Goal: Check status: Check status

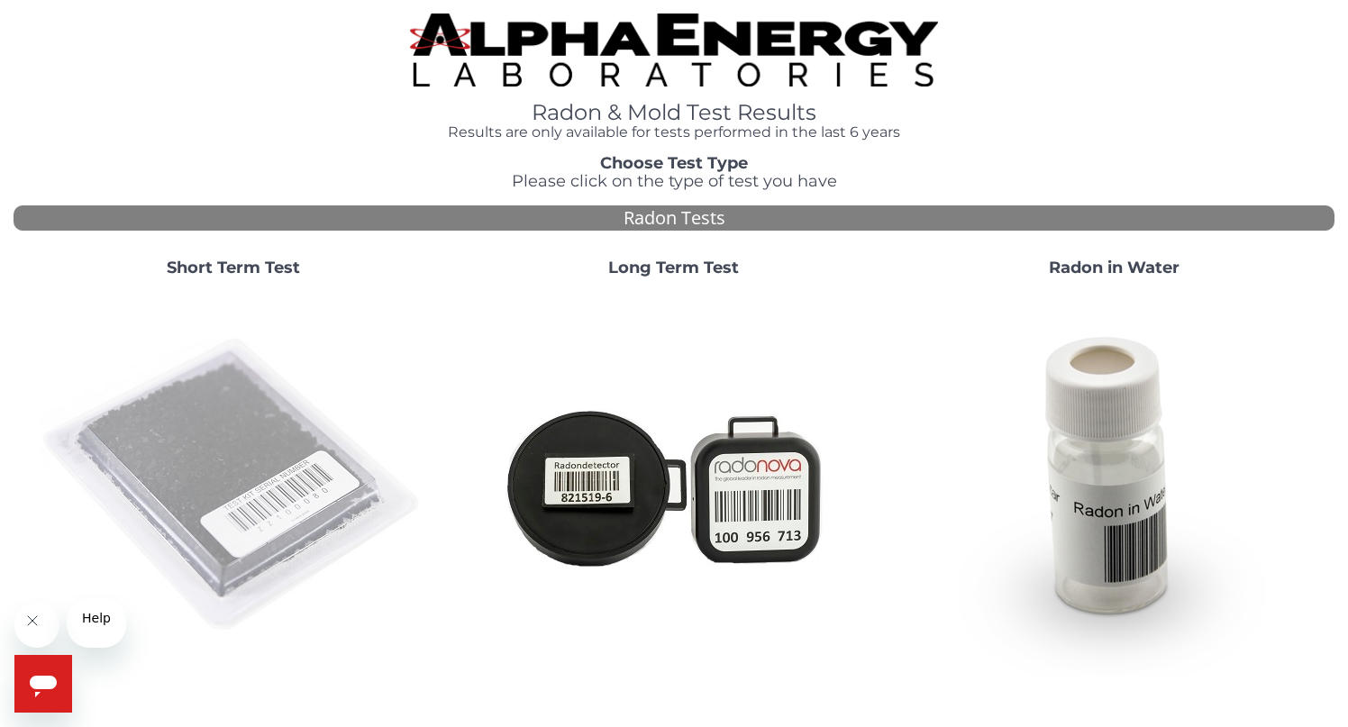
click at [264, 505] on img at bounding box center [233, 485] width 387 height 387
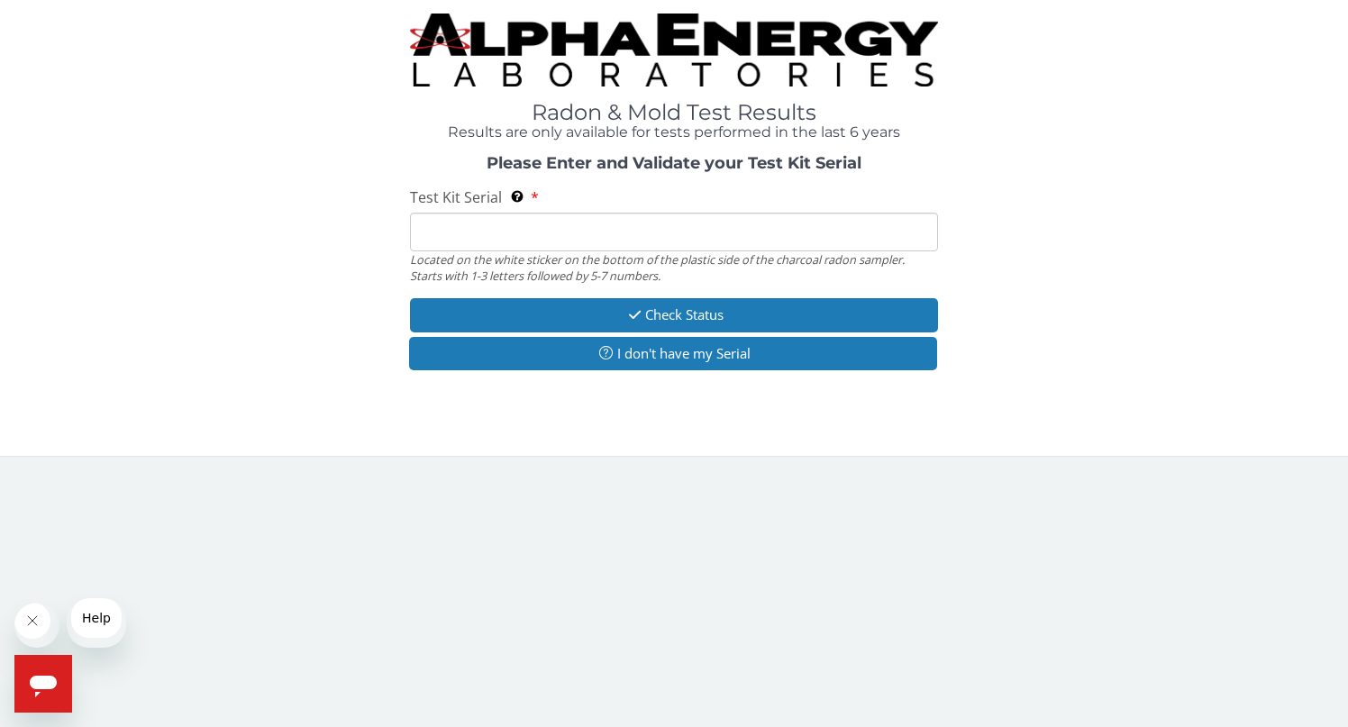
click at [497, 251] on input "Test Kit Serial Located on the white sticker on the bottom of the plastic side …" at bounding box center [674, 232] width 528 height 39
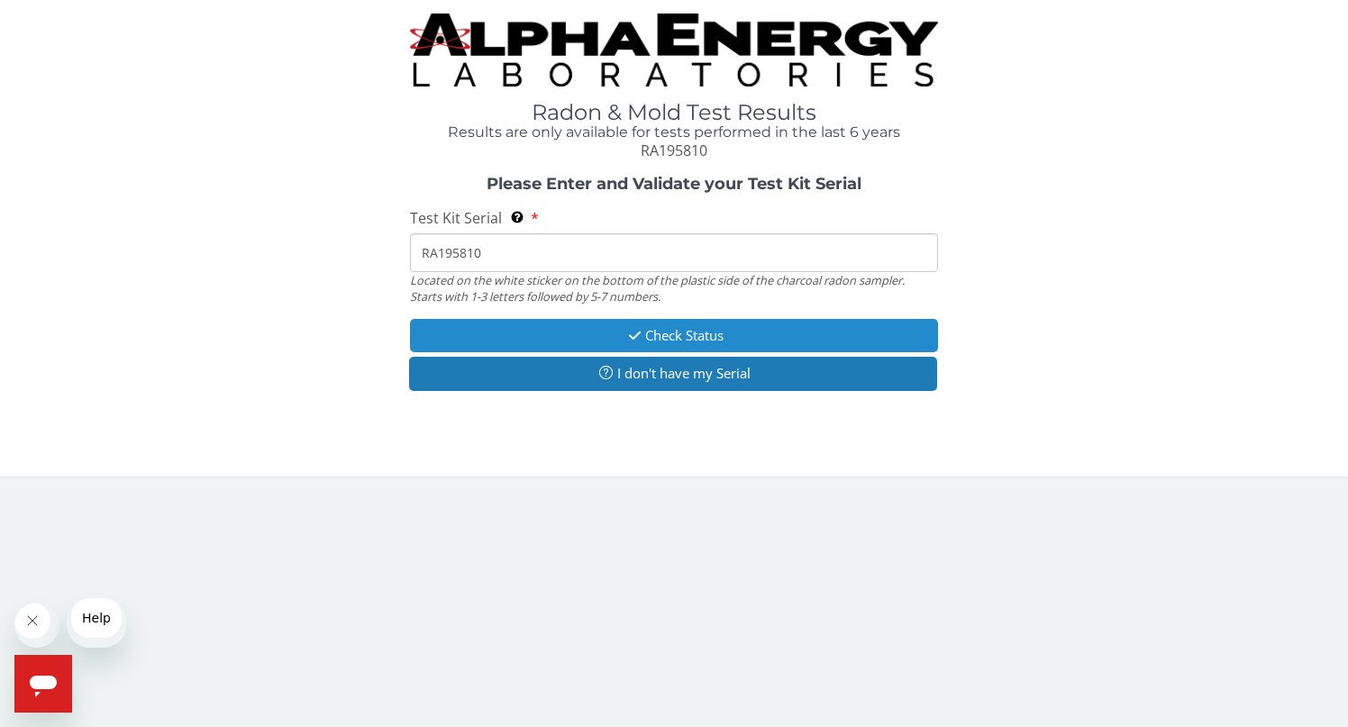
type input "RA195810"
click at [657, 352] on button "Check Status" at bounding box center [674, 335] width 528 height 33
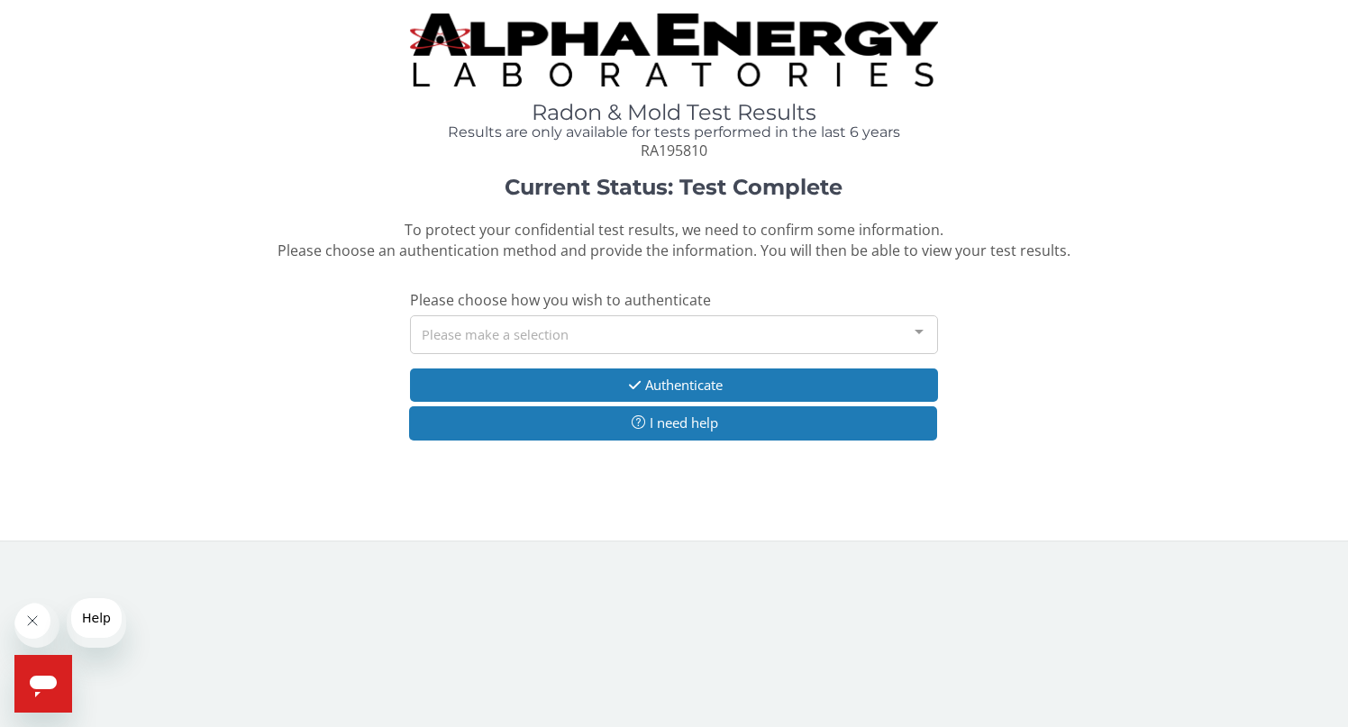
click at [920, 350] on div at bounding box center [919, 333] width 36 height 34
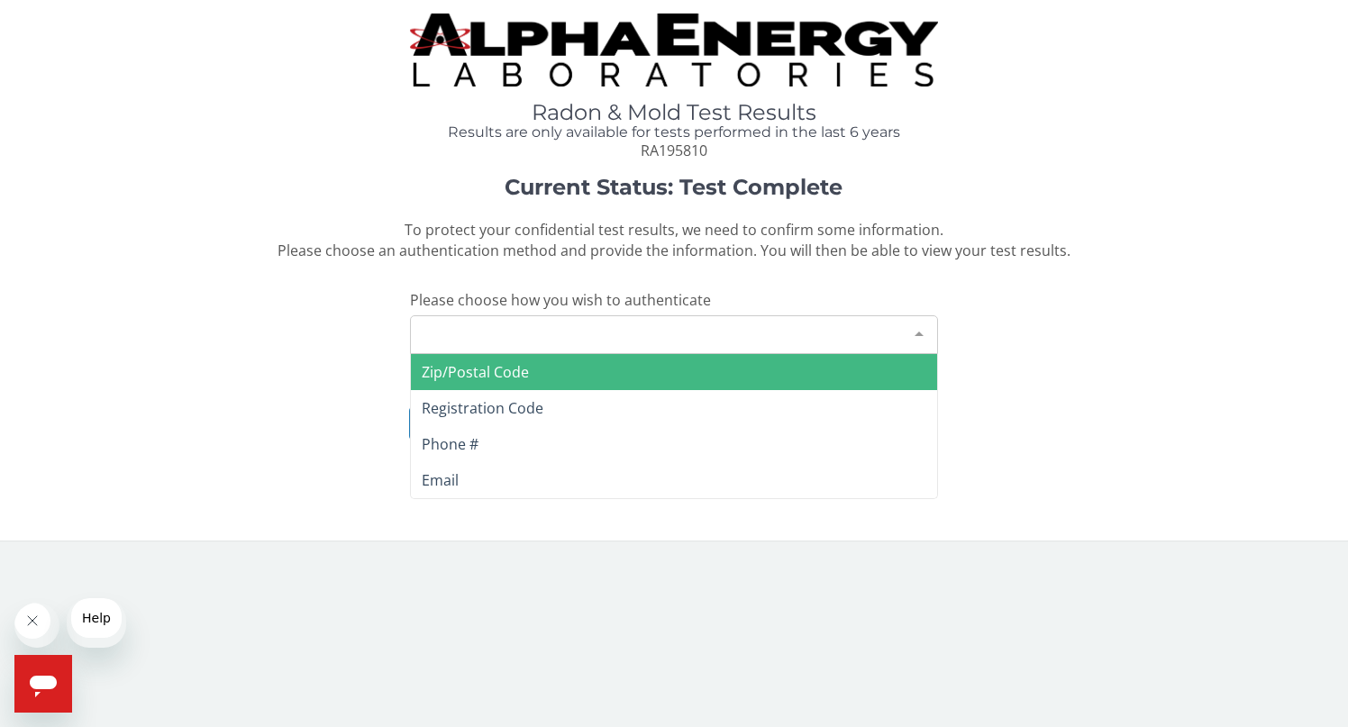
click at [841, 390] on span "Zip/Postal Code" at bounding box center [674, 372] width 526 height 36
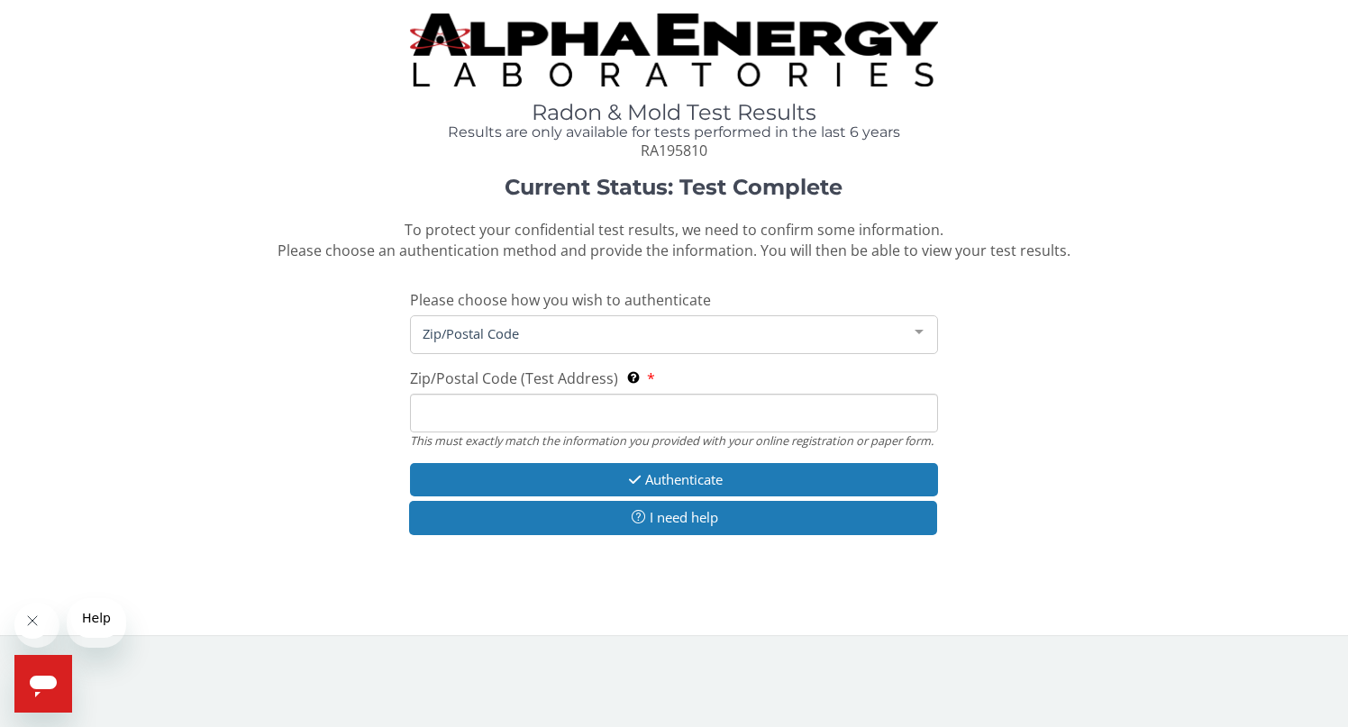
click at [665, 432] on input "Zip/Postal Code (Test Address) This must exactly match the information you prov…" at bounding box center [674, 413] width 528 height 39
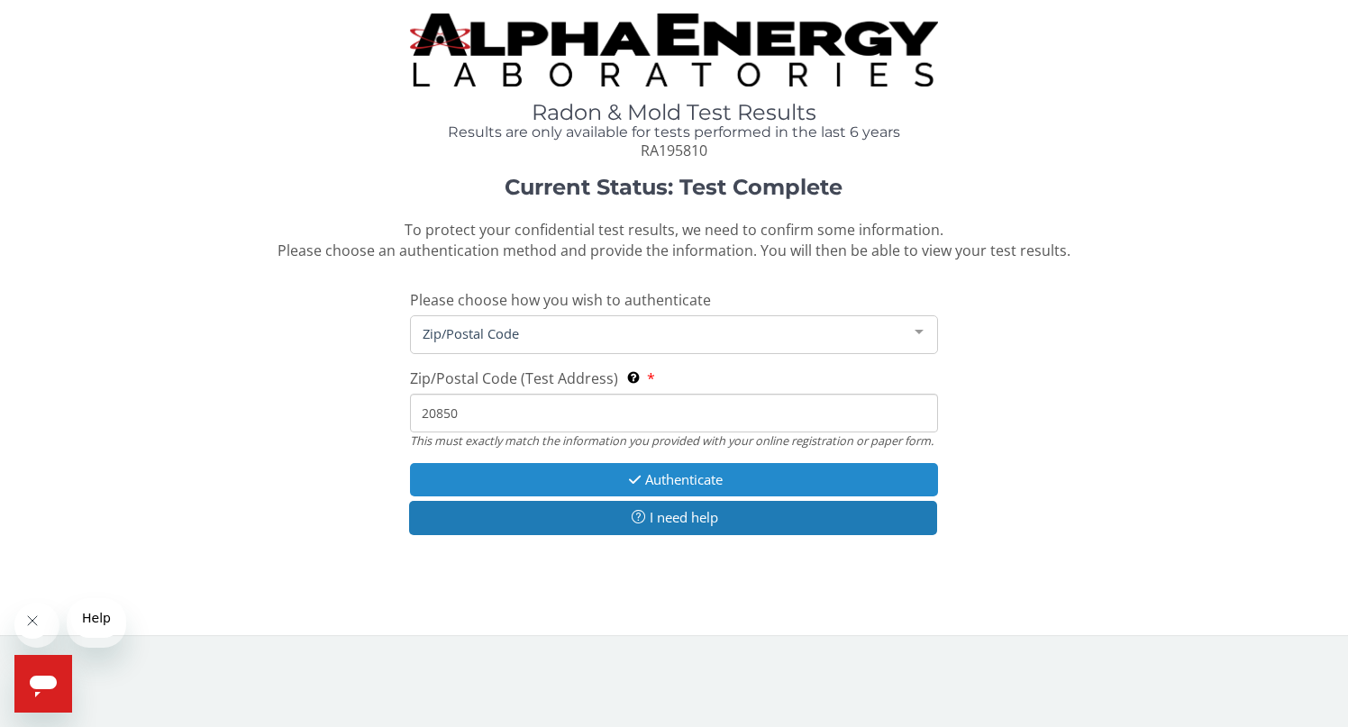
type input "20850"
click at [722, 496] on button "Authenticate" at bounding box center [674, 479] width 528 height 33
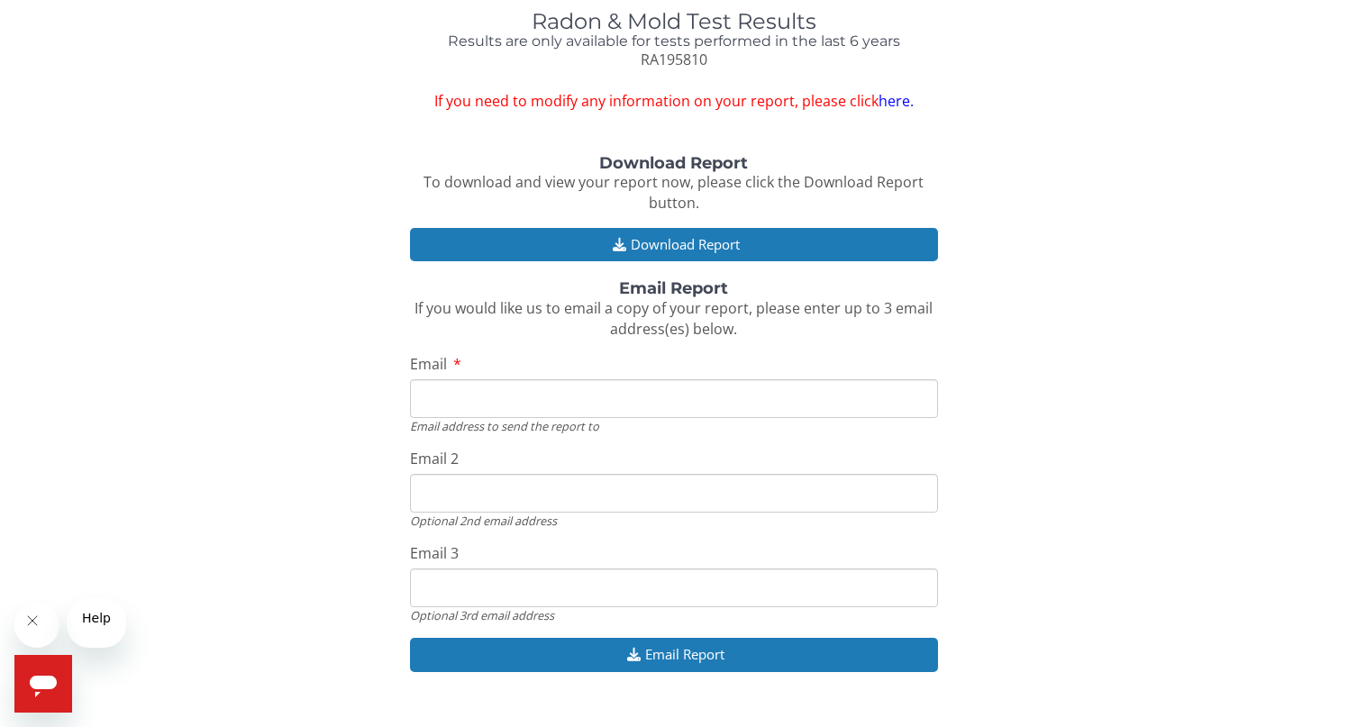
scroll to position [97, 0]
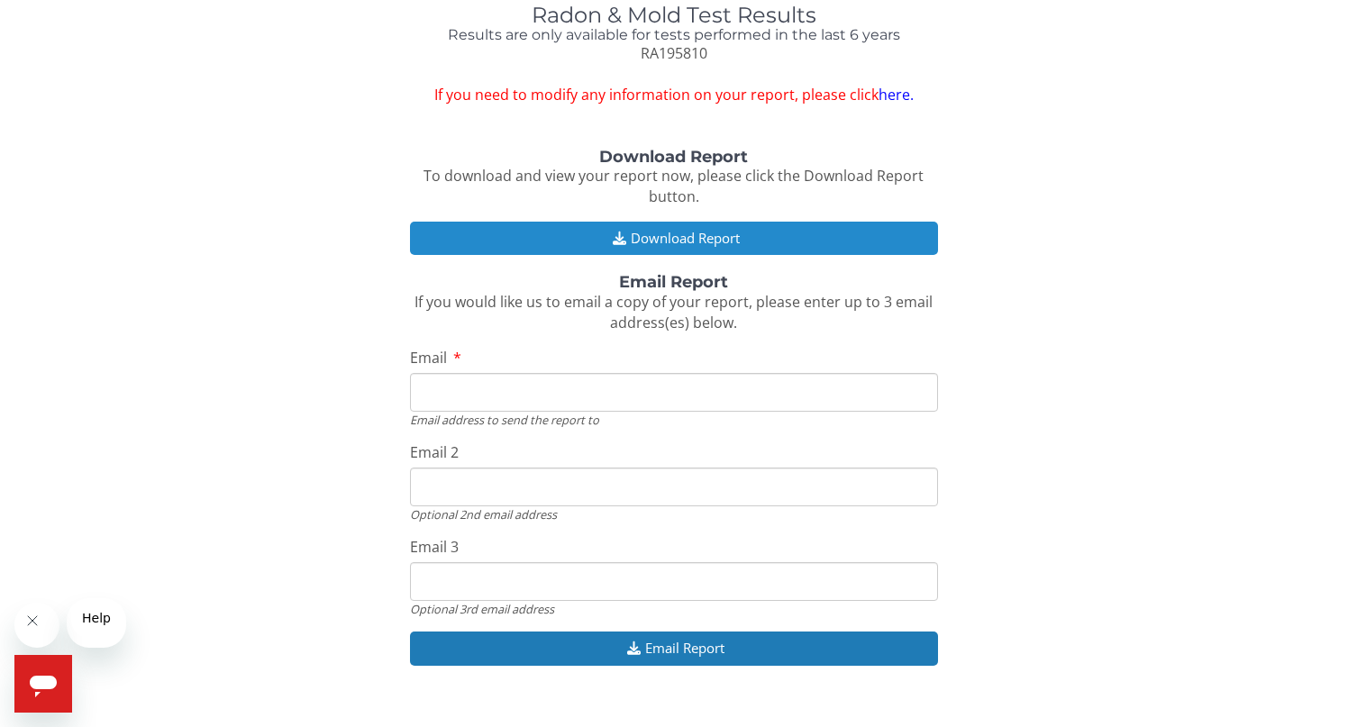
click at [769, 255] on button "Download Report" at bounding box center [674, 238] width 528 height 33
